Goal: Find specific page/section: Find specific page/section

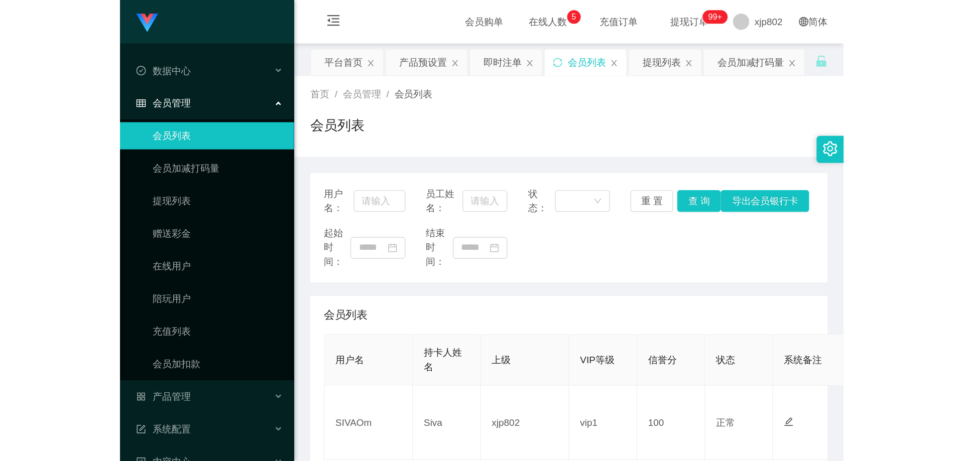
scroll to position [251, 0]
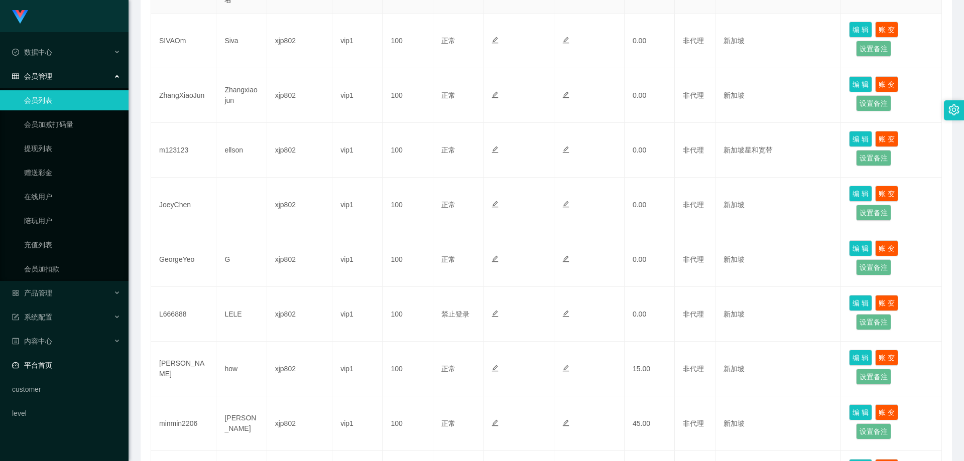
click at [55, 340] on link "平台首页" at bounding box center [66, 366] width 108 height 20
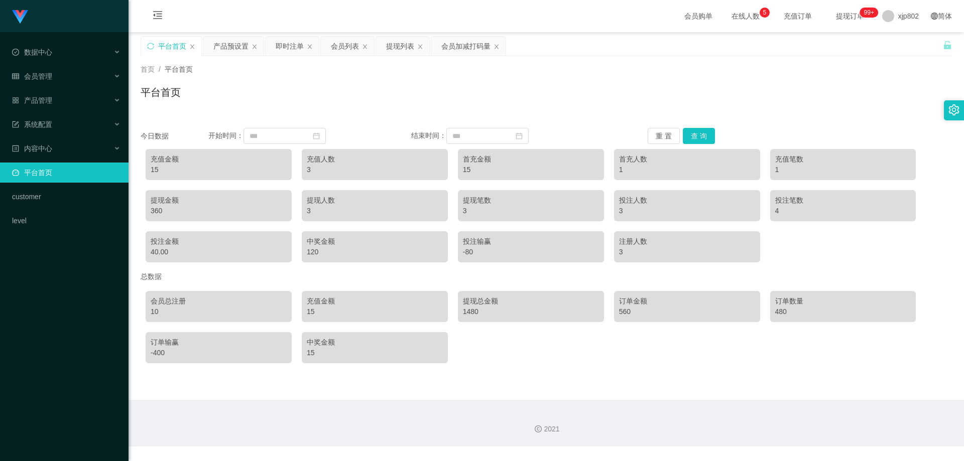
drag, startPoint x: 155, startPoint y: 172, endPoint x: 174, endPoint y: 175, distance: 19.8
click at [174, 175] on div "15" at bounding box center [219, 170] width 136 height 11
click at [173, 170] on div "15" at bounding box center [219, 170] width 136 height 11
click at [185, 213] on div "360" at bounding box center [219, 211] width 136 height 11
click at [48, 72] on span "会员管理" at bounding box center [32, 76] width 40 height 8
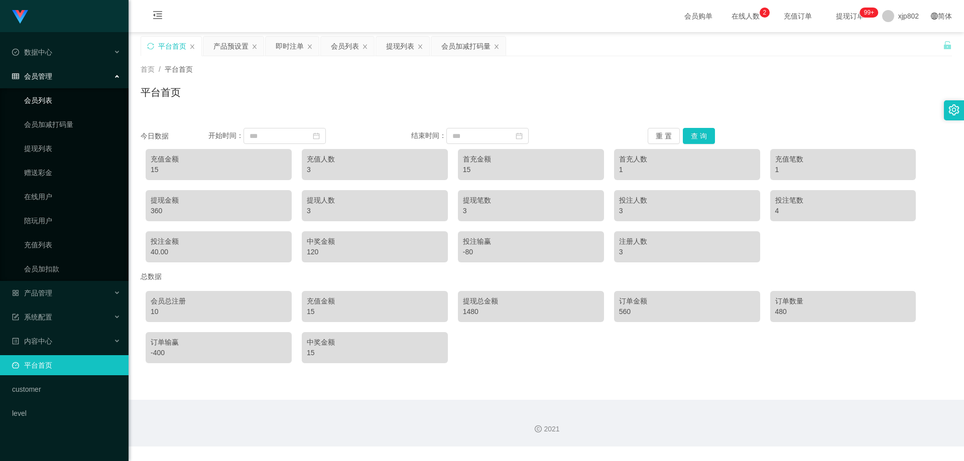
click at [50, 101] on link "会员列表" at bounding box center [72, 100] width 96 height 20
